Goal: Information Seeking & Learning: Understand process/instructions

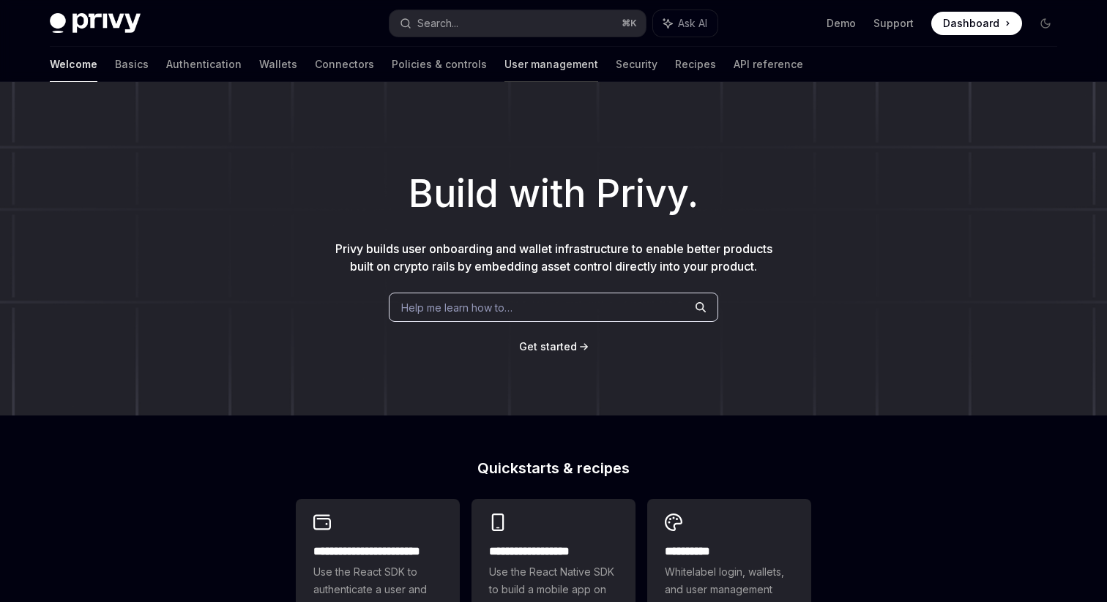
click at [504, 63] on link "User management" at bounding box center [551, 64] width 94 height 35
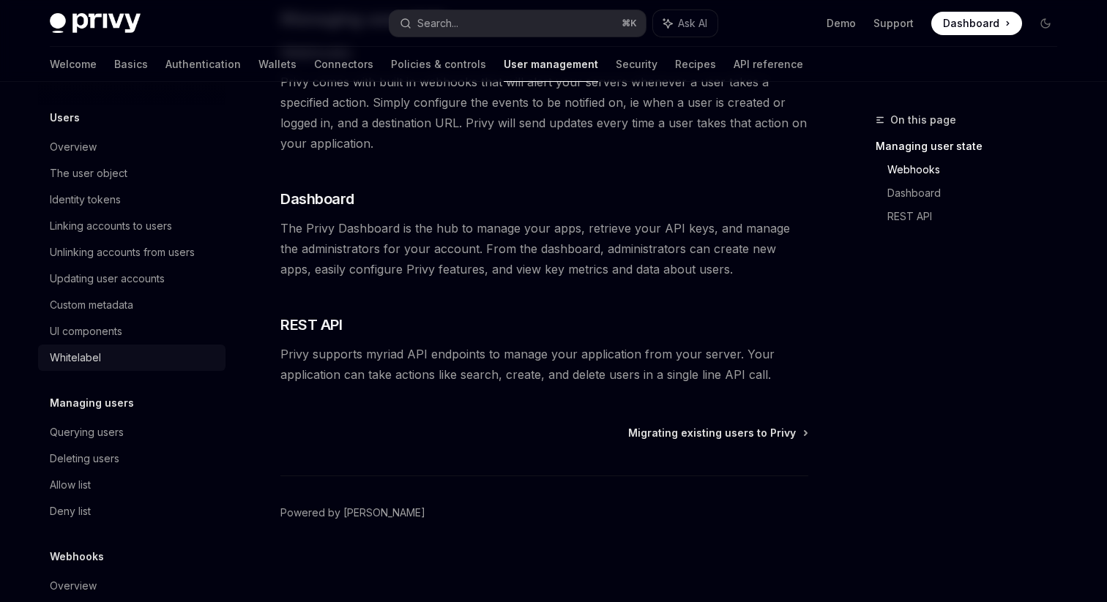
scroll to position [226, 0]
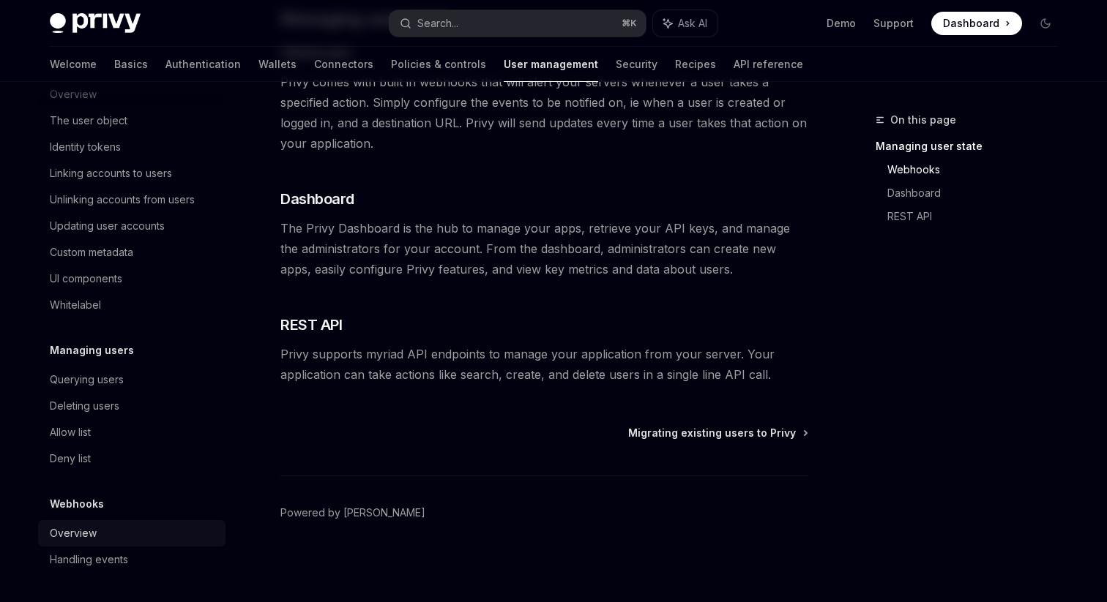
click at [102, 531] on div "Overview" at bounding box center [133, 534] width 167 height 18
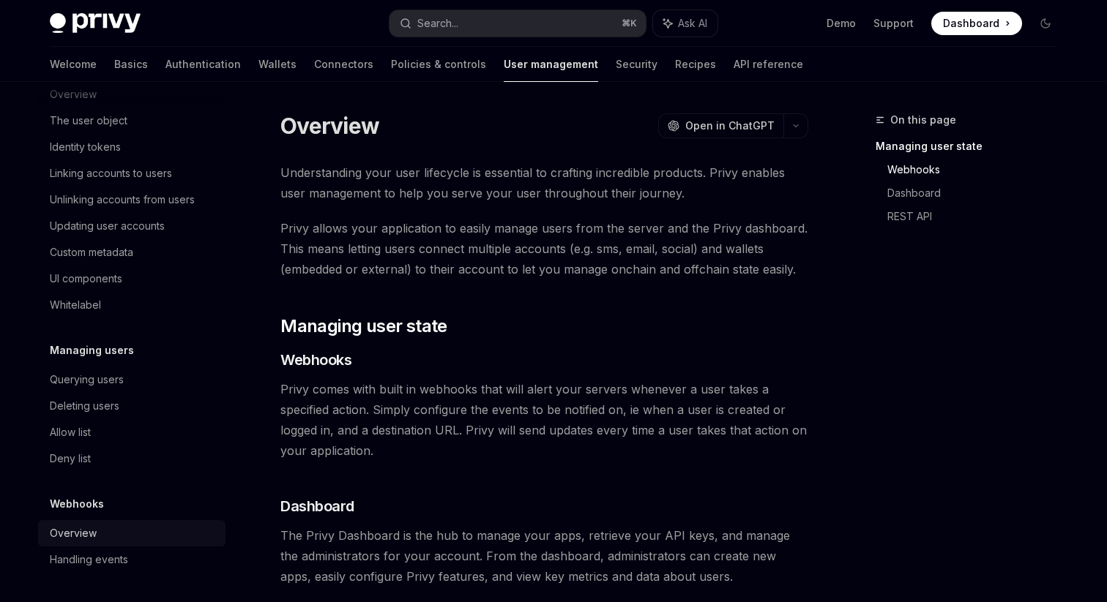
type textarea "*"
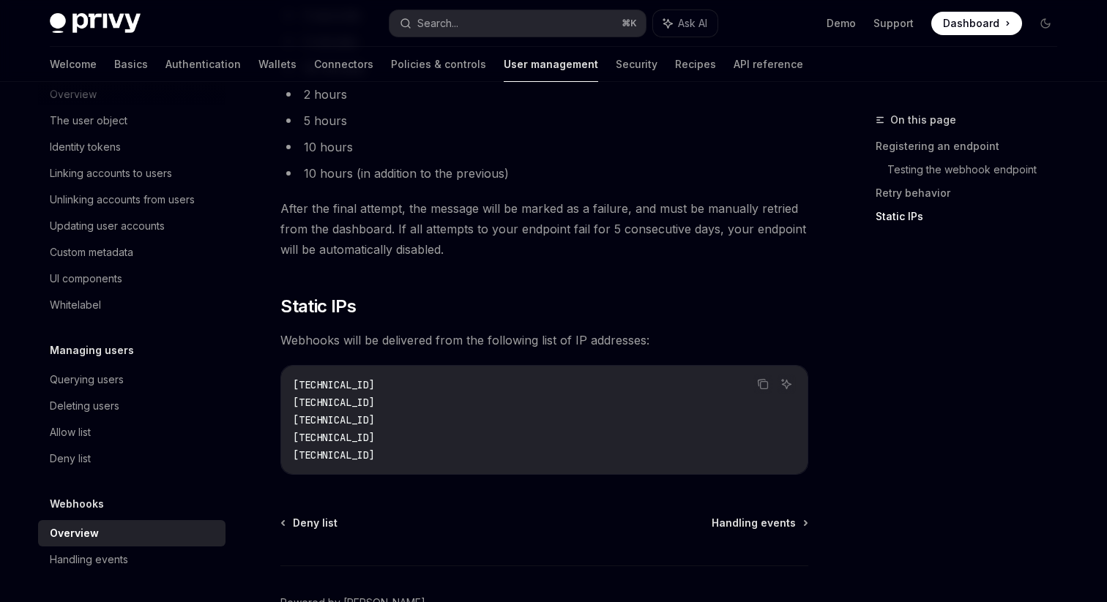
scroll to position [1814, 0]
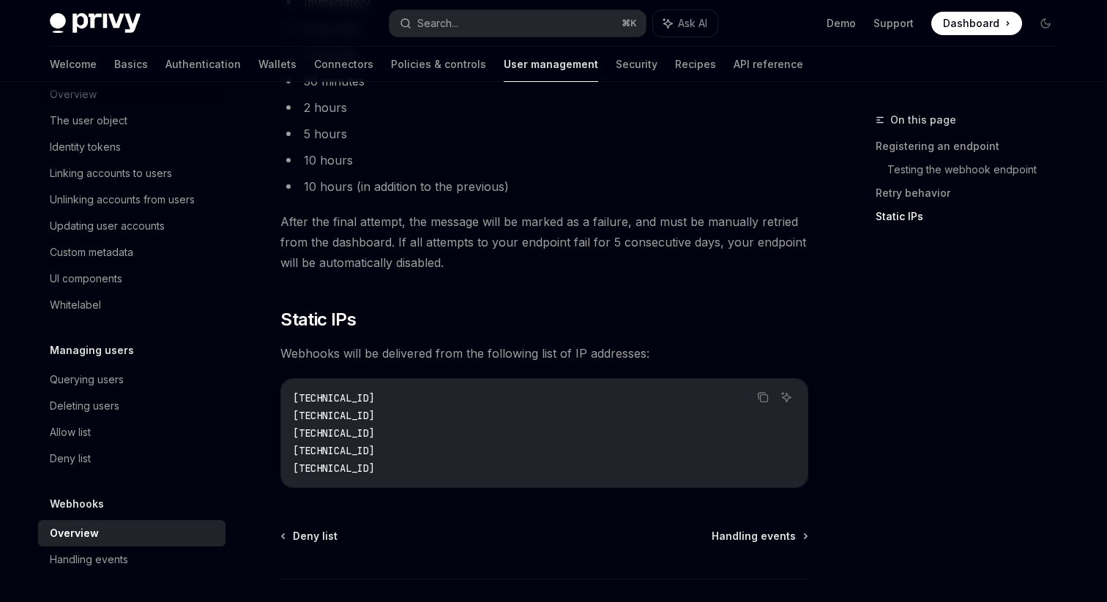
click at [530, 353] on span "Webhooks will be delivered from the following list of IP addresses:" at bounding box center [544, 353] width 528 height 20
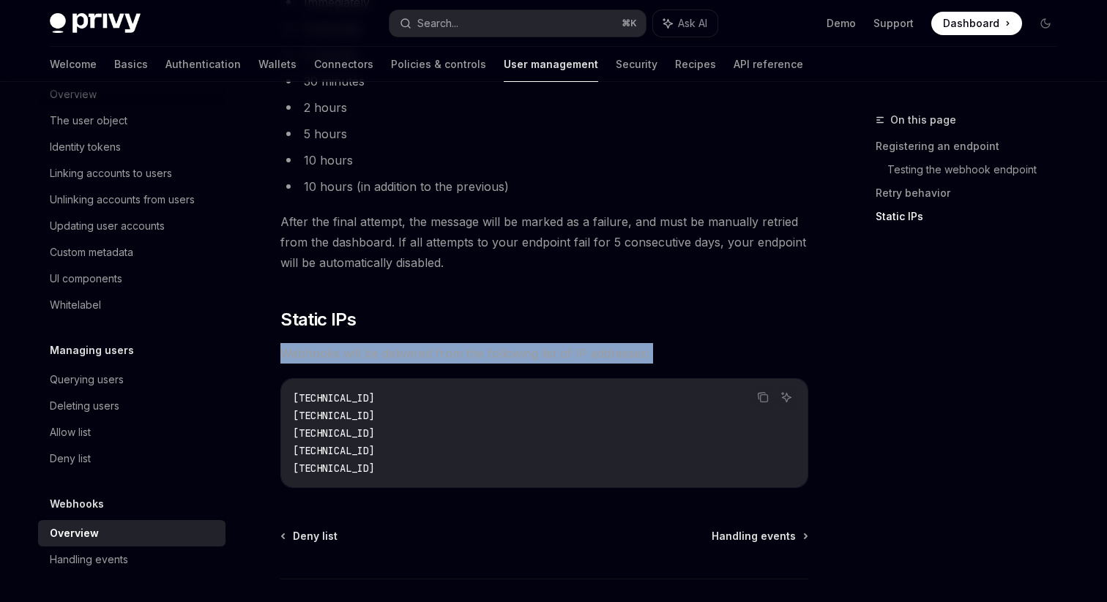
click at [552, 347] on span "Webhooks will be delivered from the following list of IP addresses:" at bounding box center [544, 353] width 528 height 20
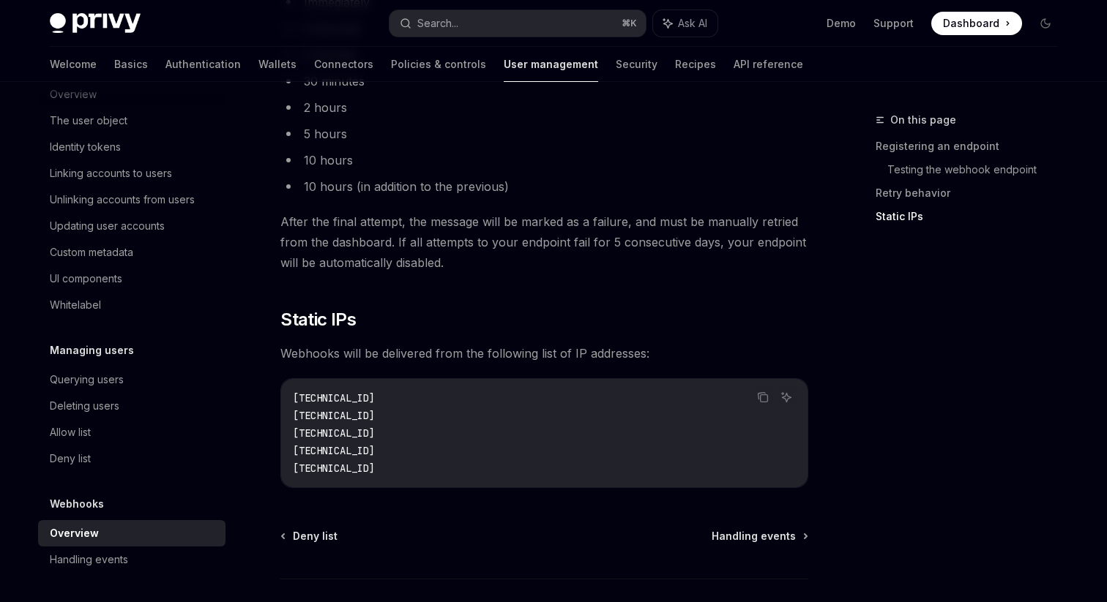
click at [552, 347] on span "Webhooks will be delivered from the following list of IP addresses:" at bounding box center [544, 353] width 528 height 20
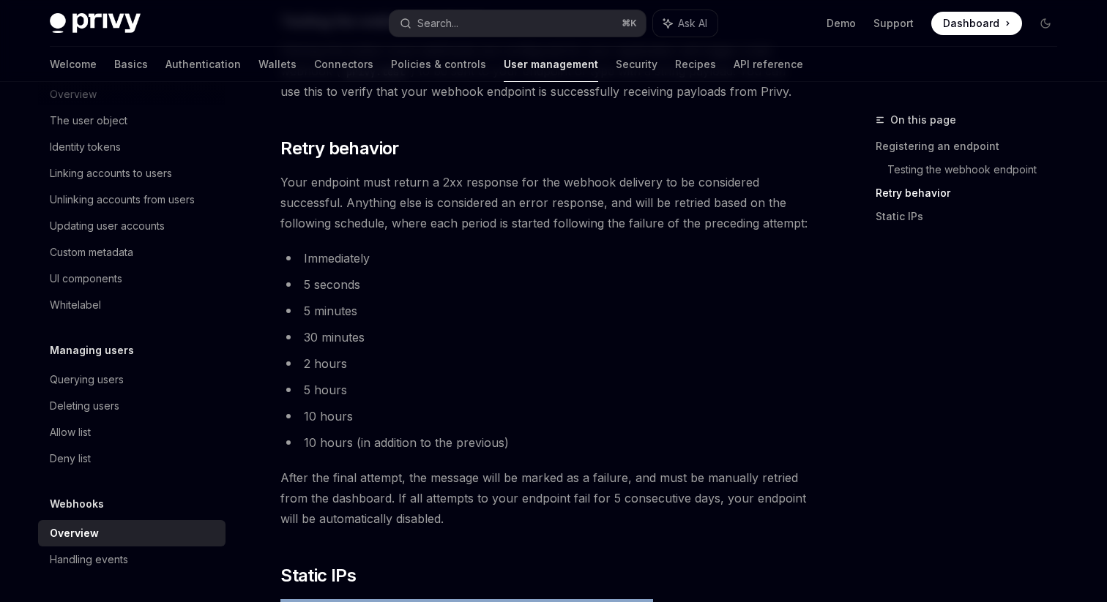
scroll to position [1552, 0]
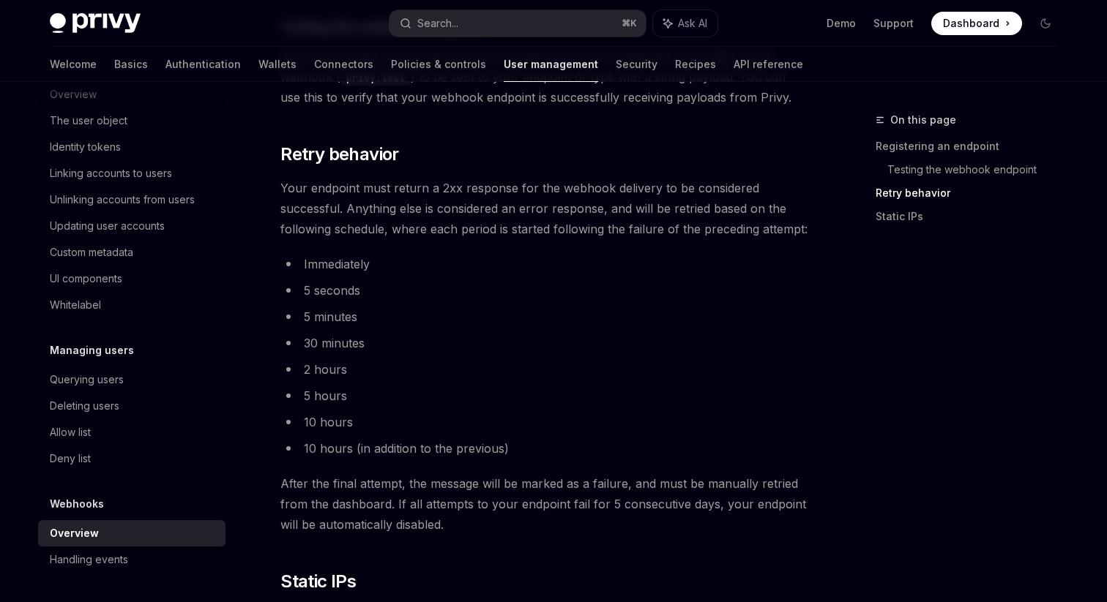
click at [577, 514] on span "After the final attempt, the message will be marked as a failure, and must be m…" at bounding box center [544, 504] width 528 height 61
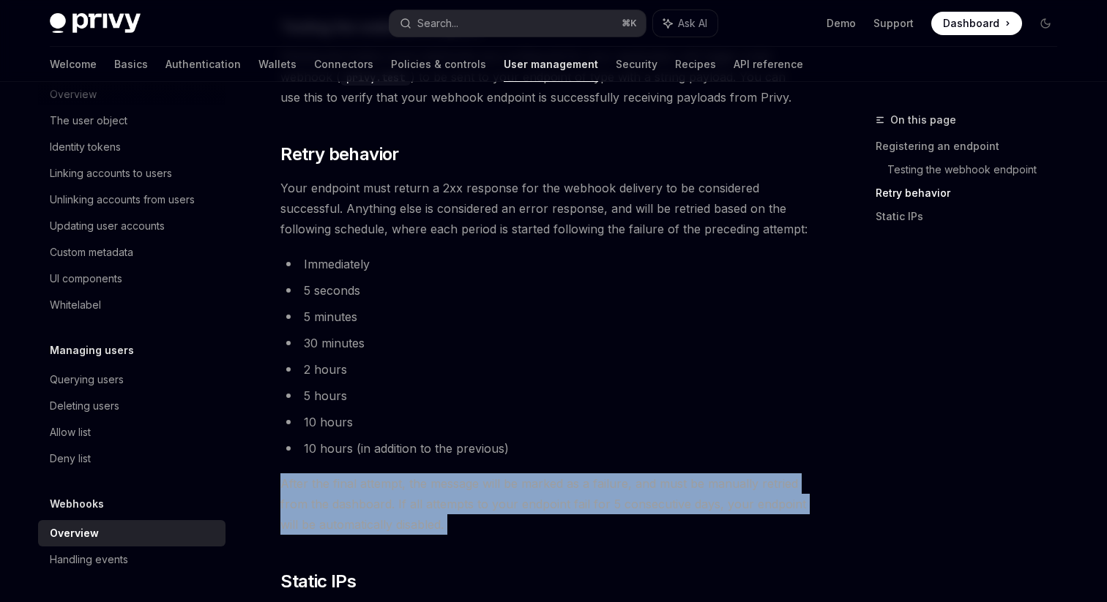
click at [607, 477] on span "After the final attempt, the message will be marked as a failure, and must be m…" at bounding box center [544, 504] width 528 height 61
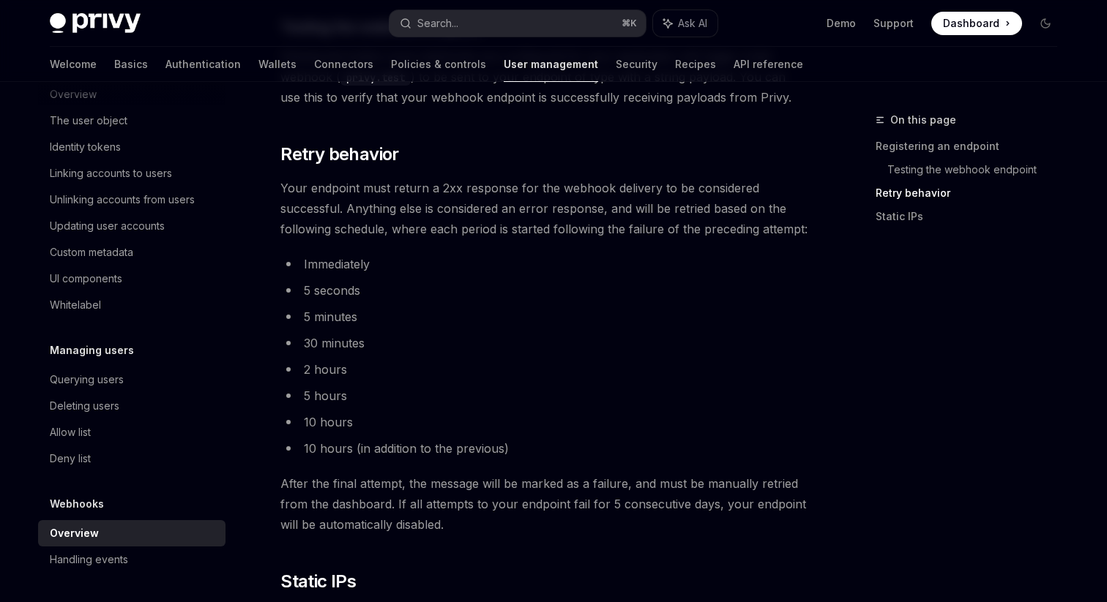
click at [607, 477] on span "After the final attempt, the message will be marked as a failure, and must be m…" at bounding box center [544, 504] width 528 height 61
click at [594, 493] on span "After the final attempt, the message will be marked as a failure, and must be m…" at bounding box center [544, 504] width 528 height 61
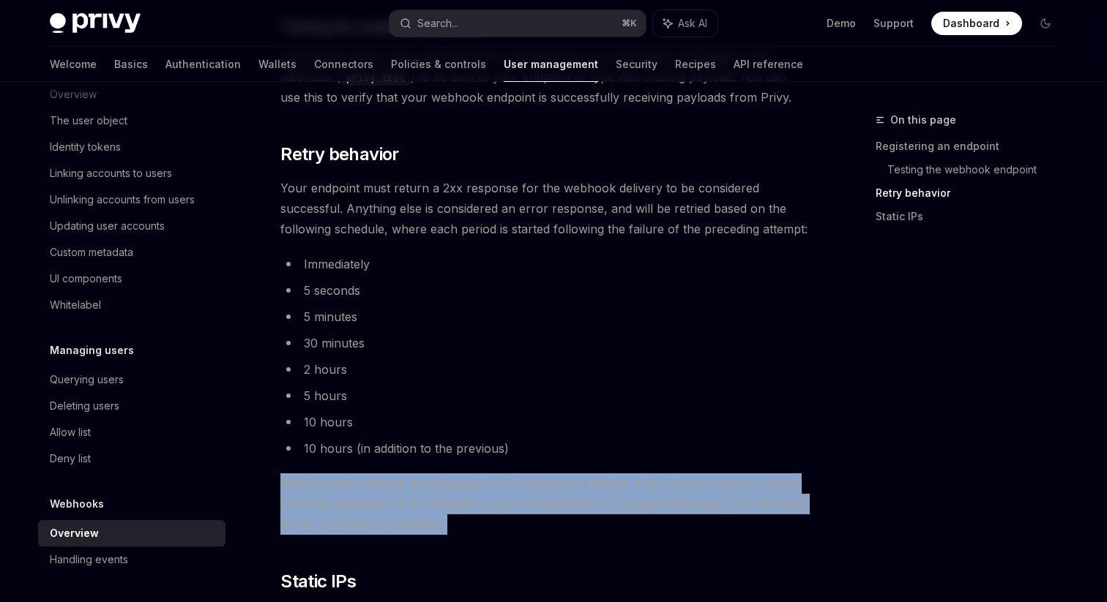
click at [615, 490] on span "After the final attempt, the message will be marked as a failure, and must be m…" at bounding box center [544, 504] width 528 height 61
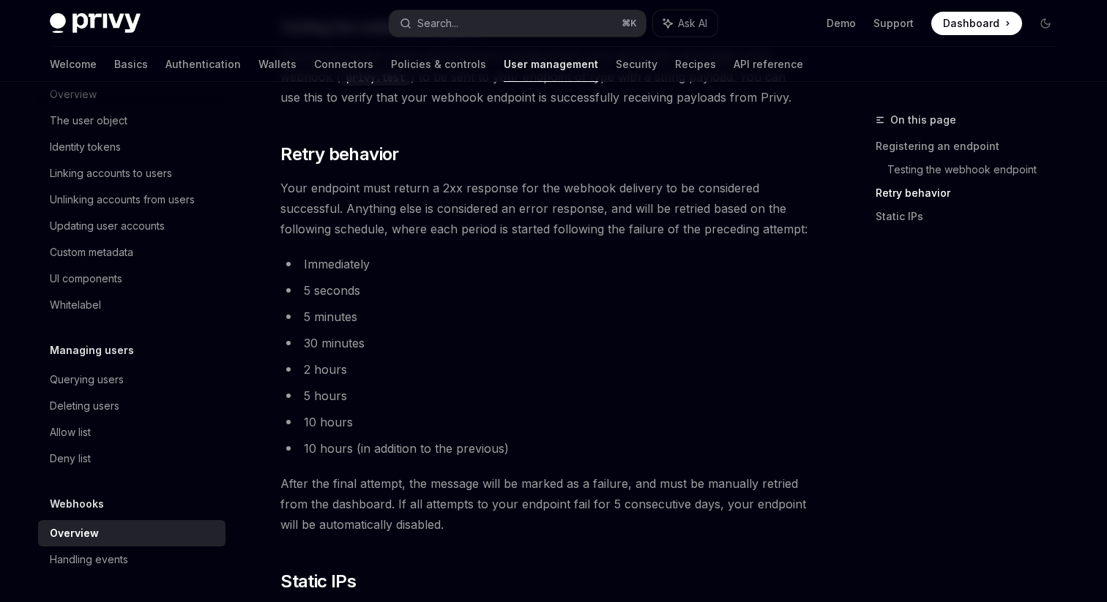
click at [615, 490] on span "After the final attempt, the message will be marked as a failure, and must be m…" at bounding box center [544, 504] width 528 height 61
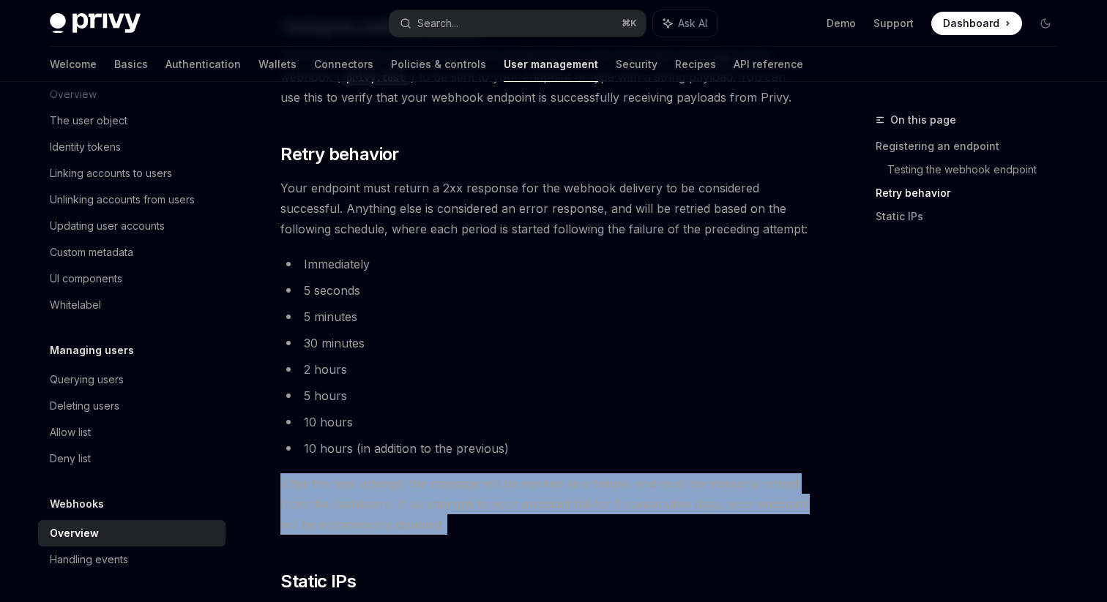
click at [632, 489] on span "After the final attempt, the message will be marked as a failure, and must be m…" at bounding box center [544, 504] width 528 height 61
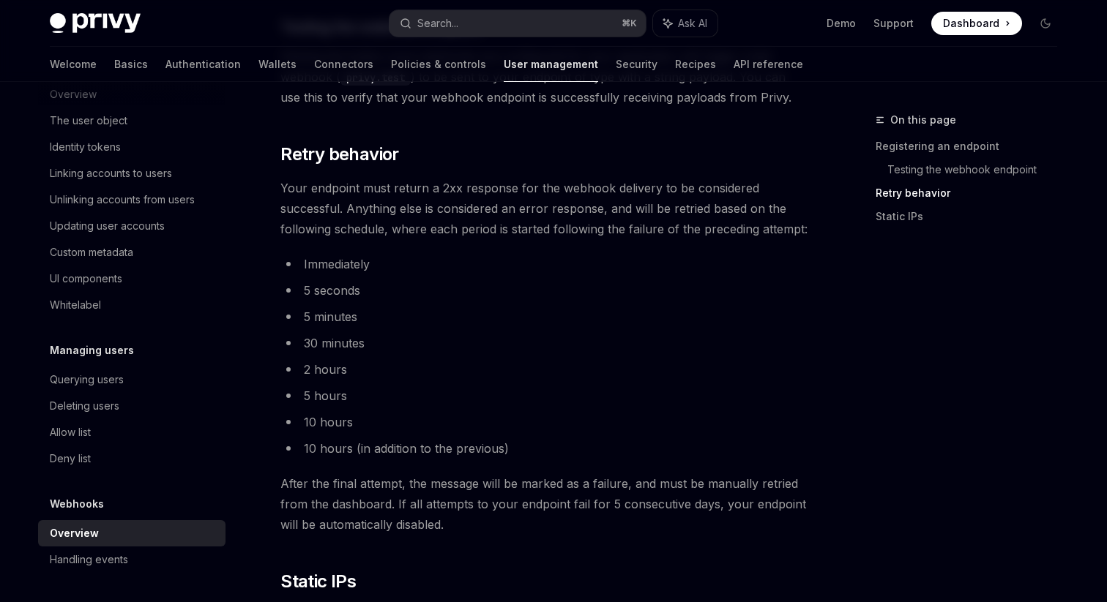
click at [632, 489] on span "After the final attempt, the message will be marked as a failure, and must be m…" at bounding box center [544, 504] width 528 height 61
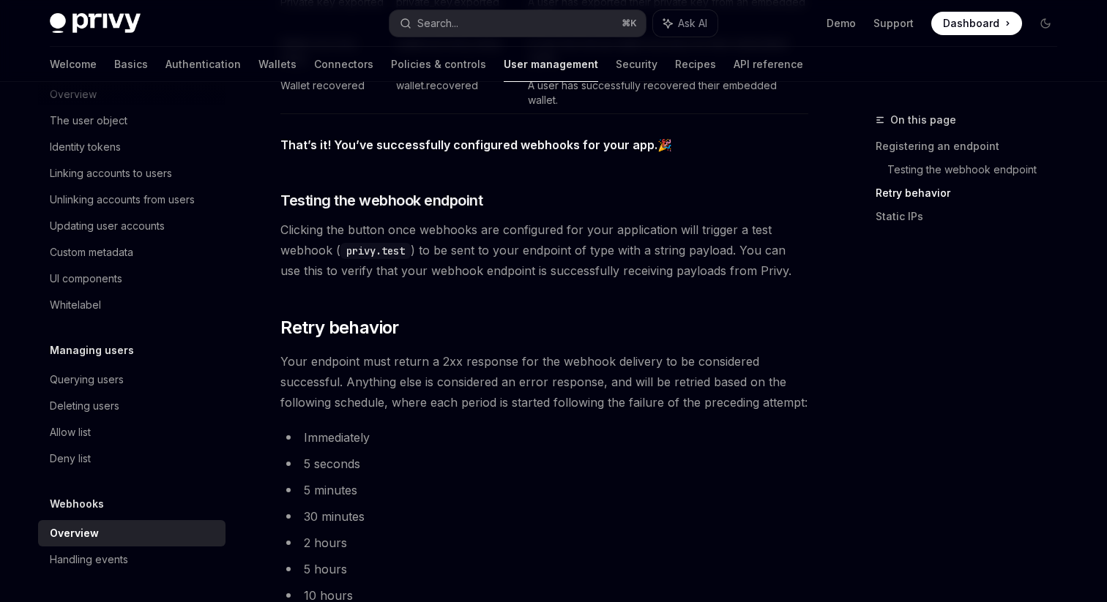
scroll to position [1191, 0]
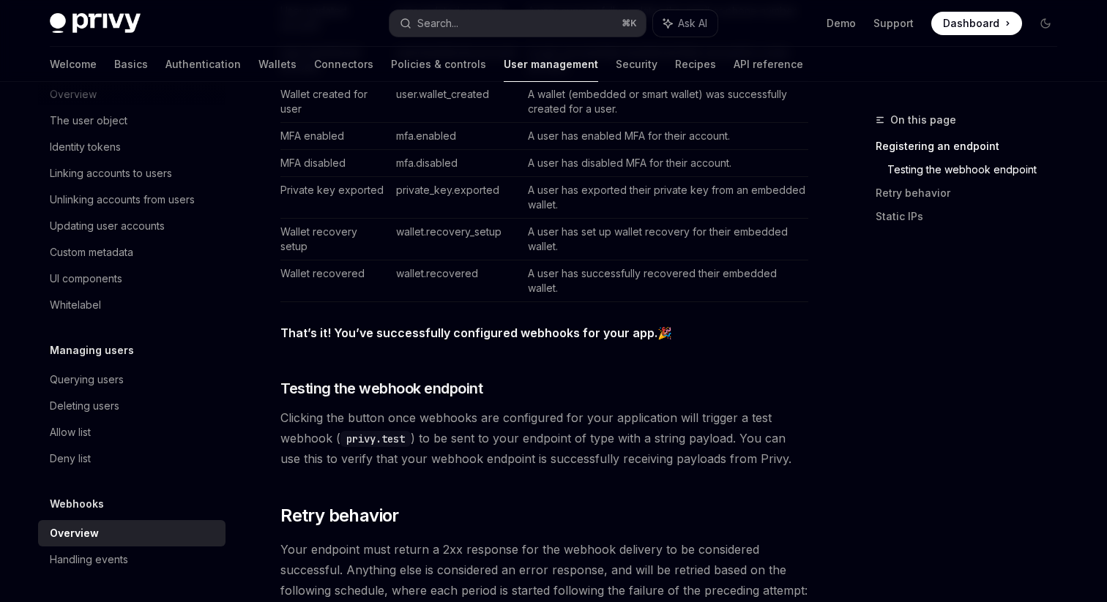
click at [628, 437] on span "Clicking the button once webhooks are configured for your application will trig…" at bounding box center [544, 438] width 528 height 61
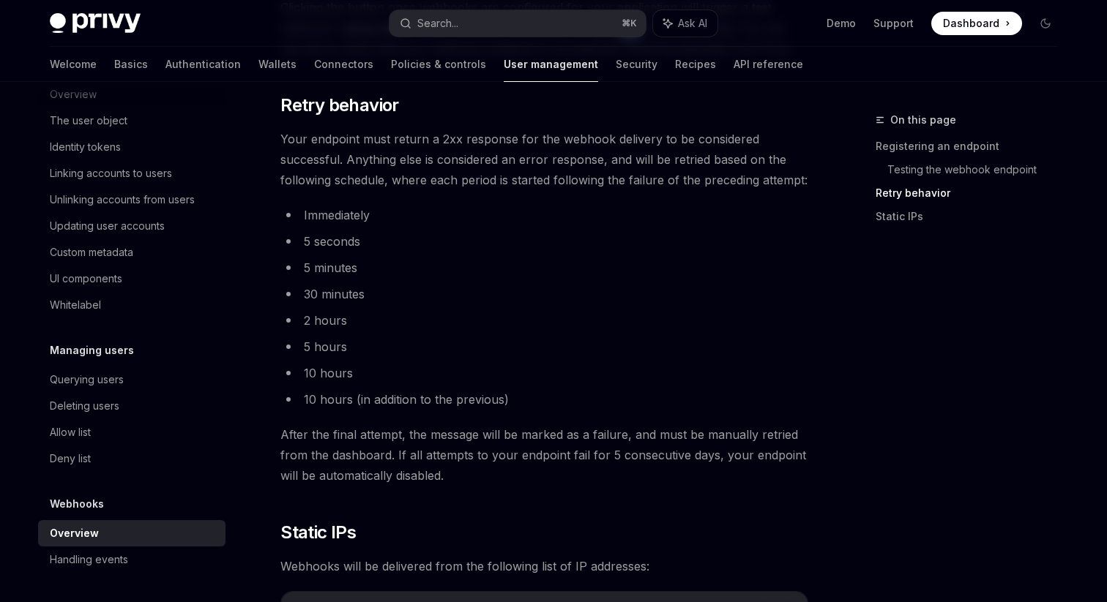
scroll to position [1602, 0]
click at [433, 430] on span "After the final attempt, the message will be marked as a failure, and must be m…" at bounding box center [544, 454] width 528 height 61
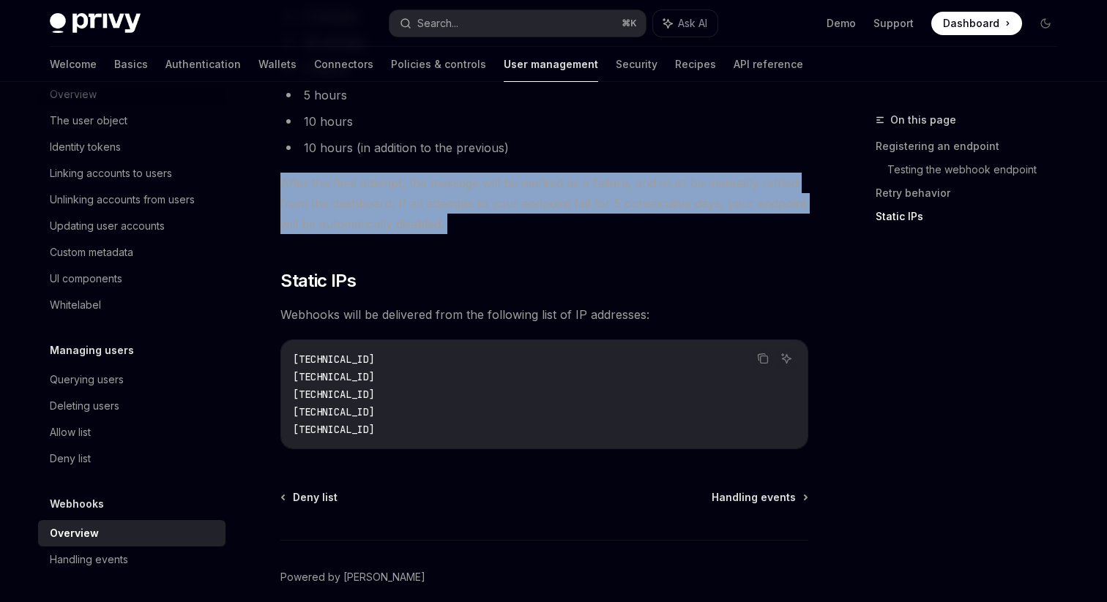
scroll to position [1918, 0]
